Goal: Feedback & Contribution: Submit feedback/report problem

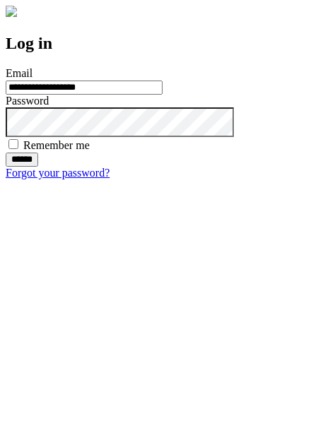
type input "**********"
click at [38, 167] on input "******" at bounding box center [22, 160] width 33 height 14
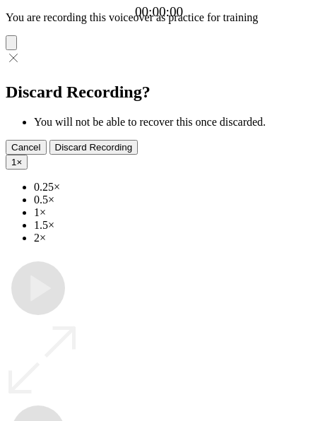
type input "**********"
